Goal: Find specific page/section: Find specific page/section

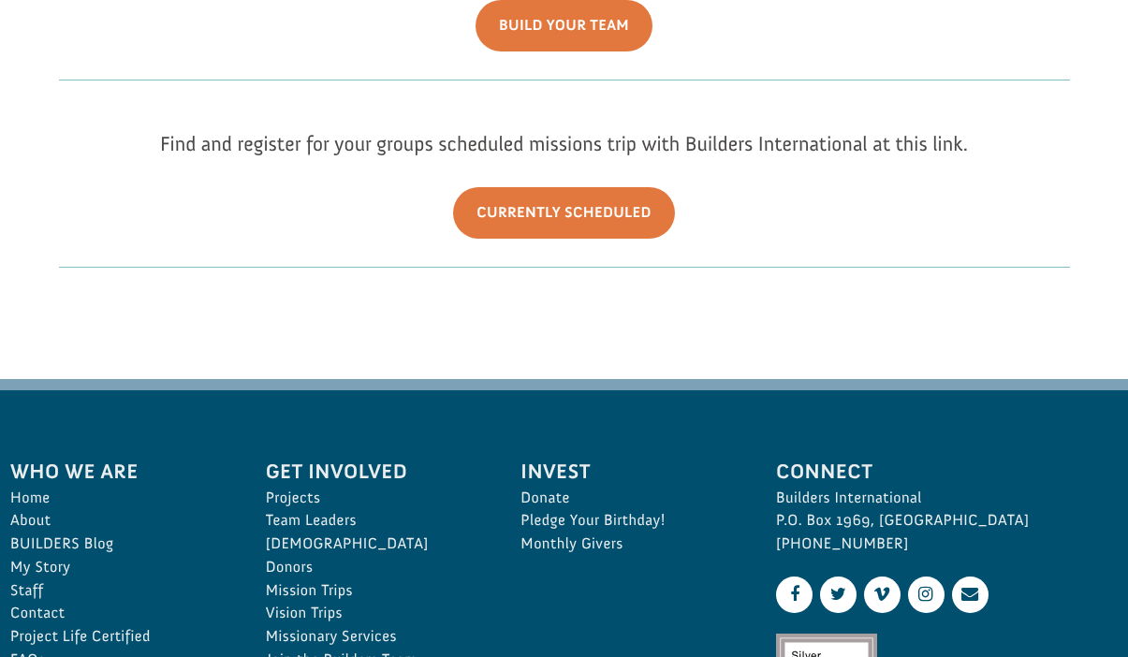
scroll to position [495, 0]
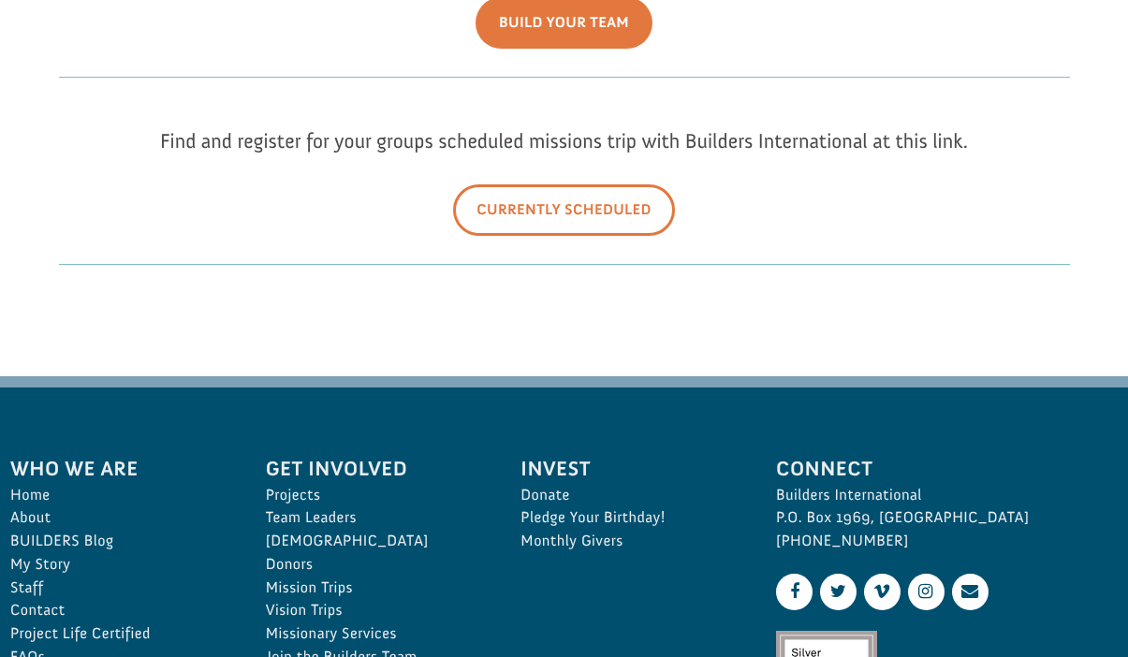
click at [563, 214] on link "Currently Scheduled" at bounding box center [564, 210] width 222 height 52
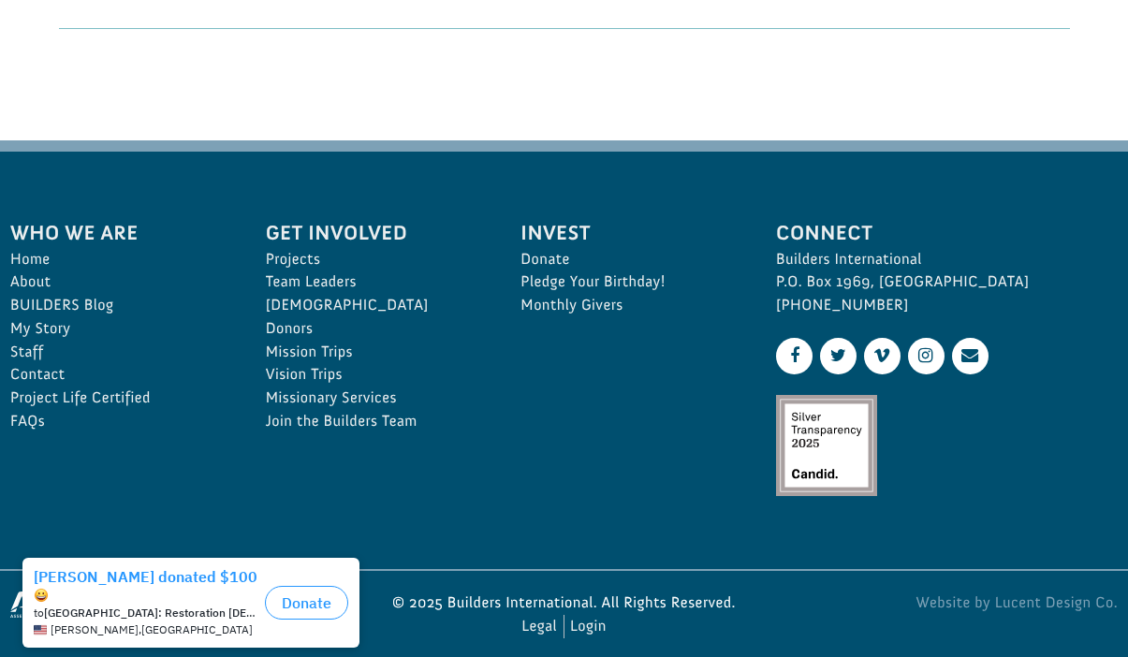
scroll to position [741, 0]
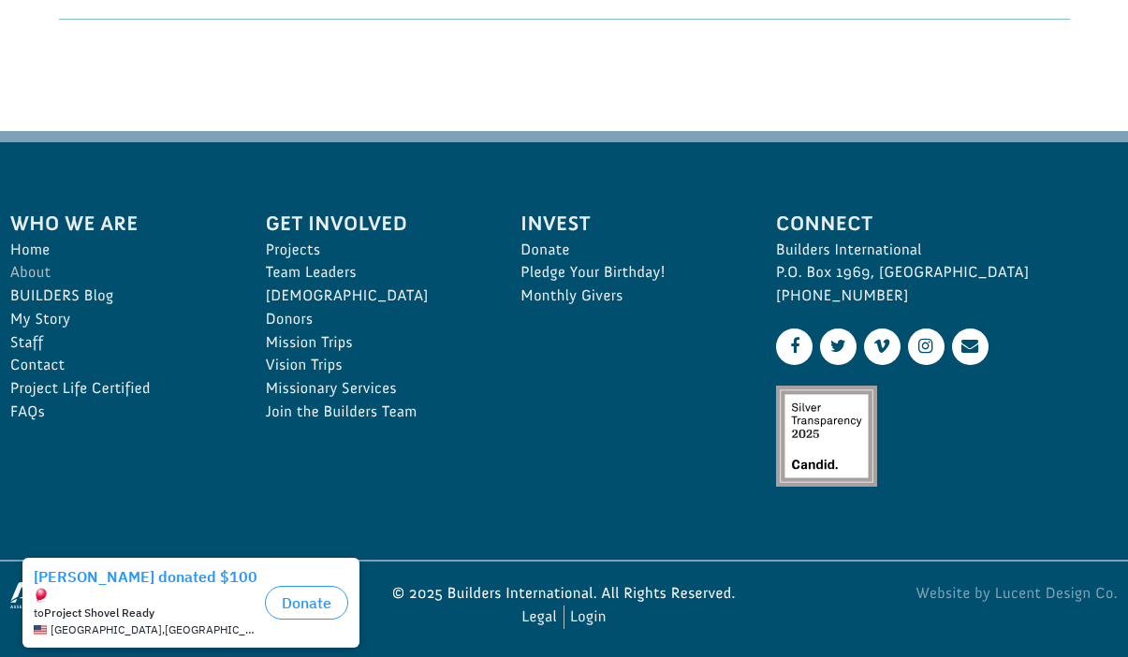
click at [32, 268] on link "About" at bounding box center [117, 272] width 214 height 23
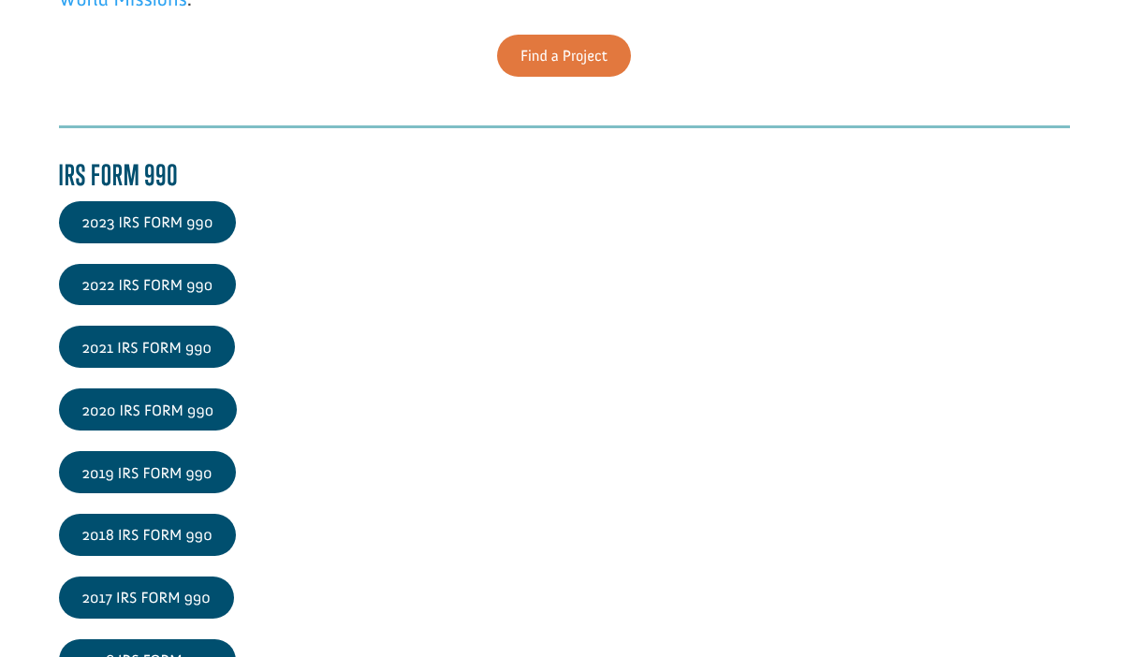
scroll to position [2397, 0]
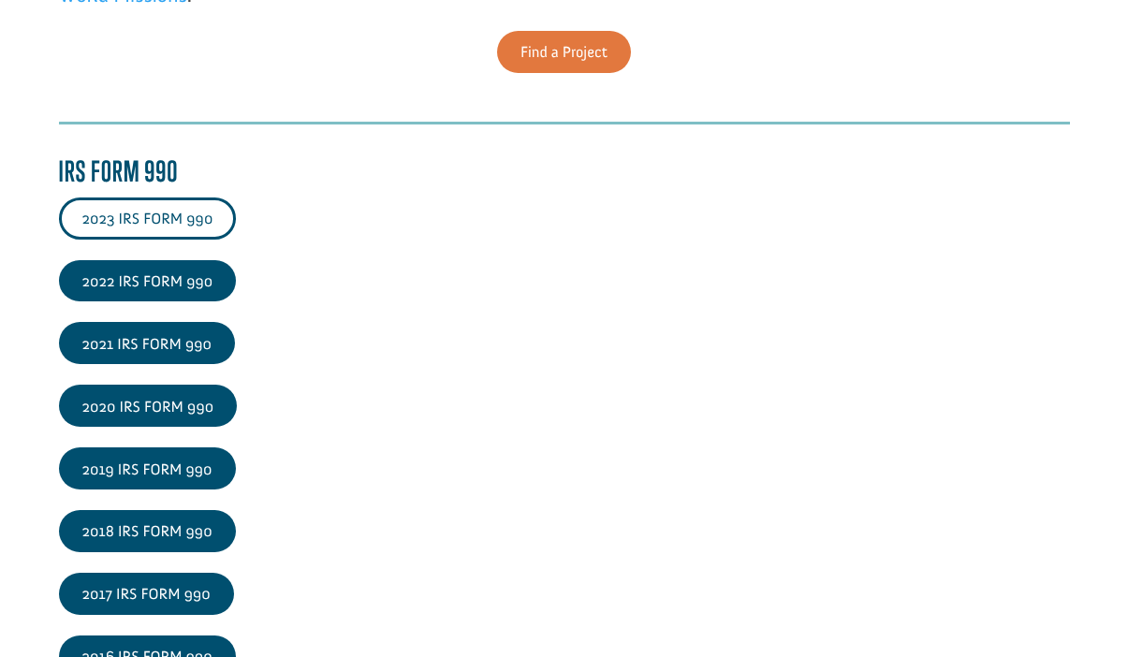
click at [149, 227] on link "2023 IRS FORM 990" at bounding box center [148, 219] width 178 height 42
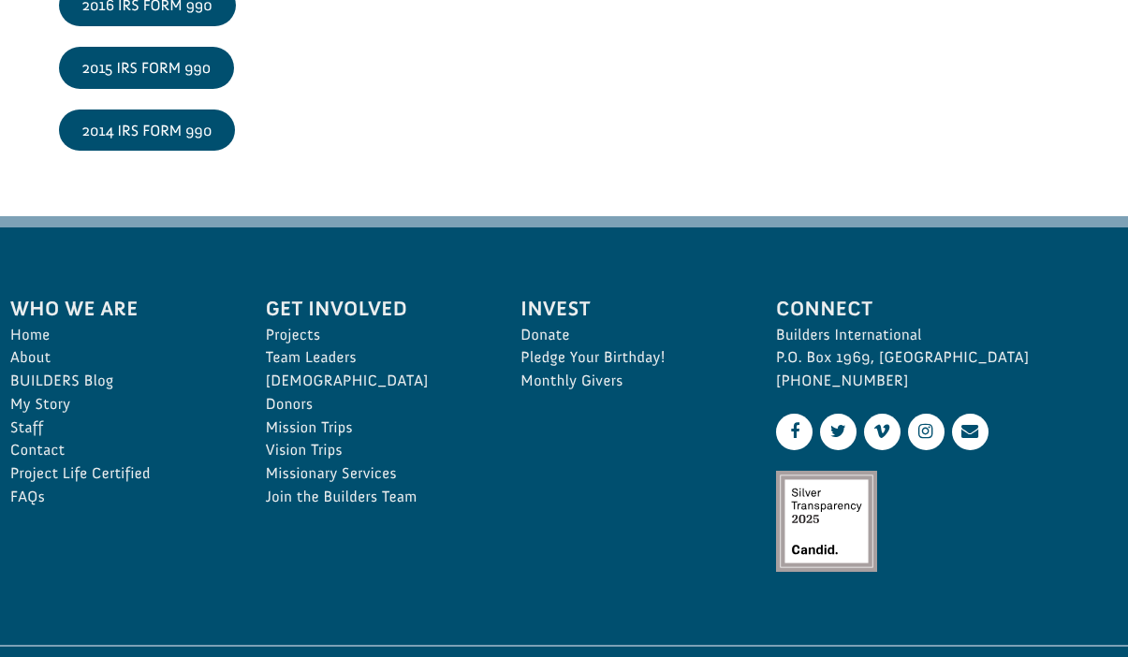
scroll to position [3054, 0]
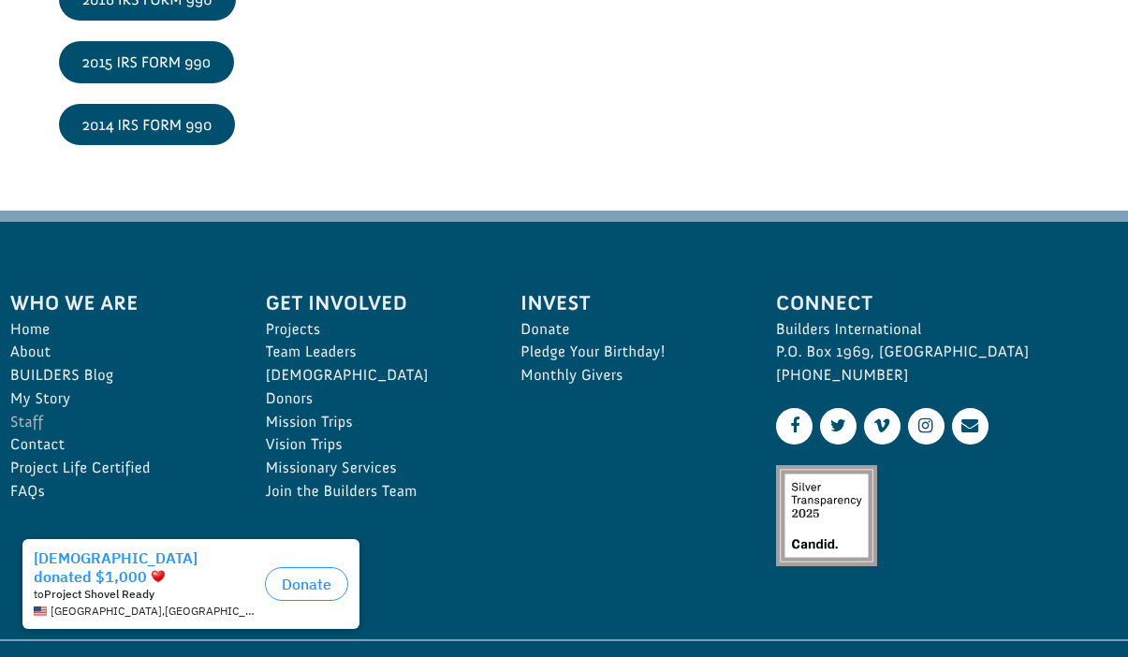
click at [28, 424] on link "Staff" at bounding box center [117, 422] width 214 height 23
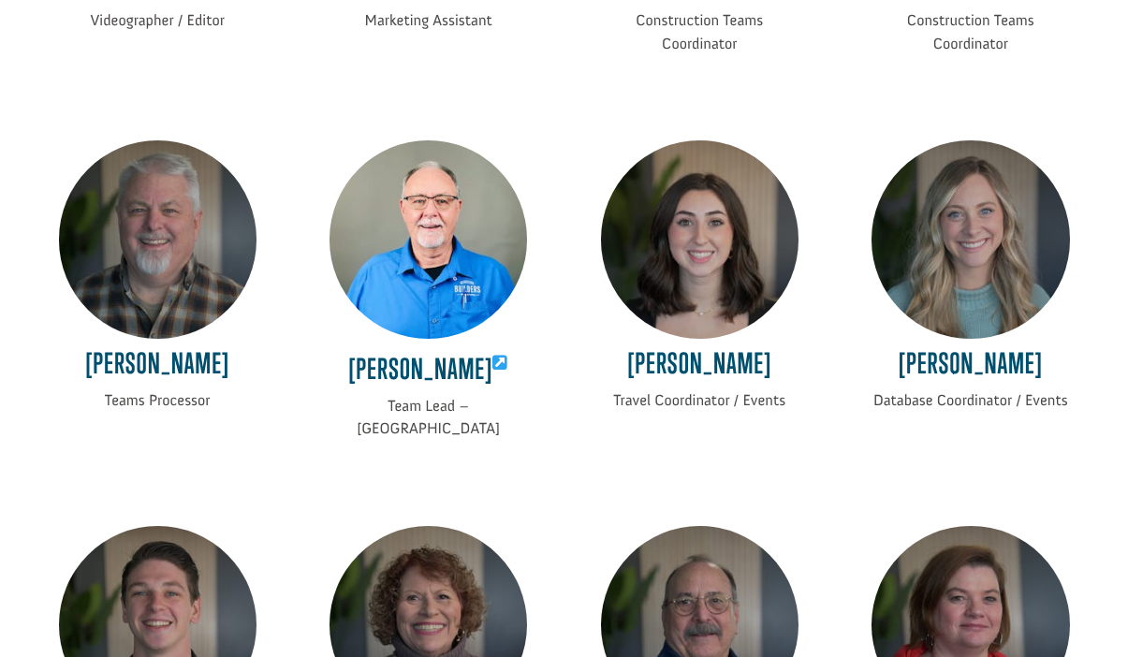
scroll to position [2435, 0]
